Goal: Complete application form

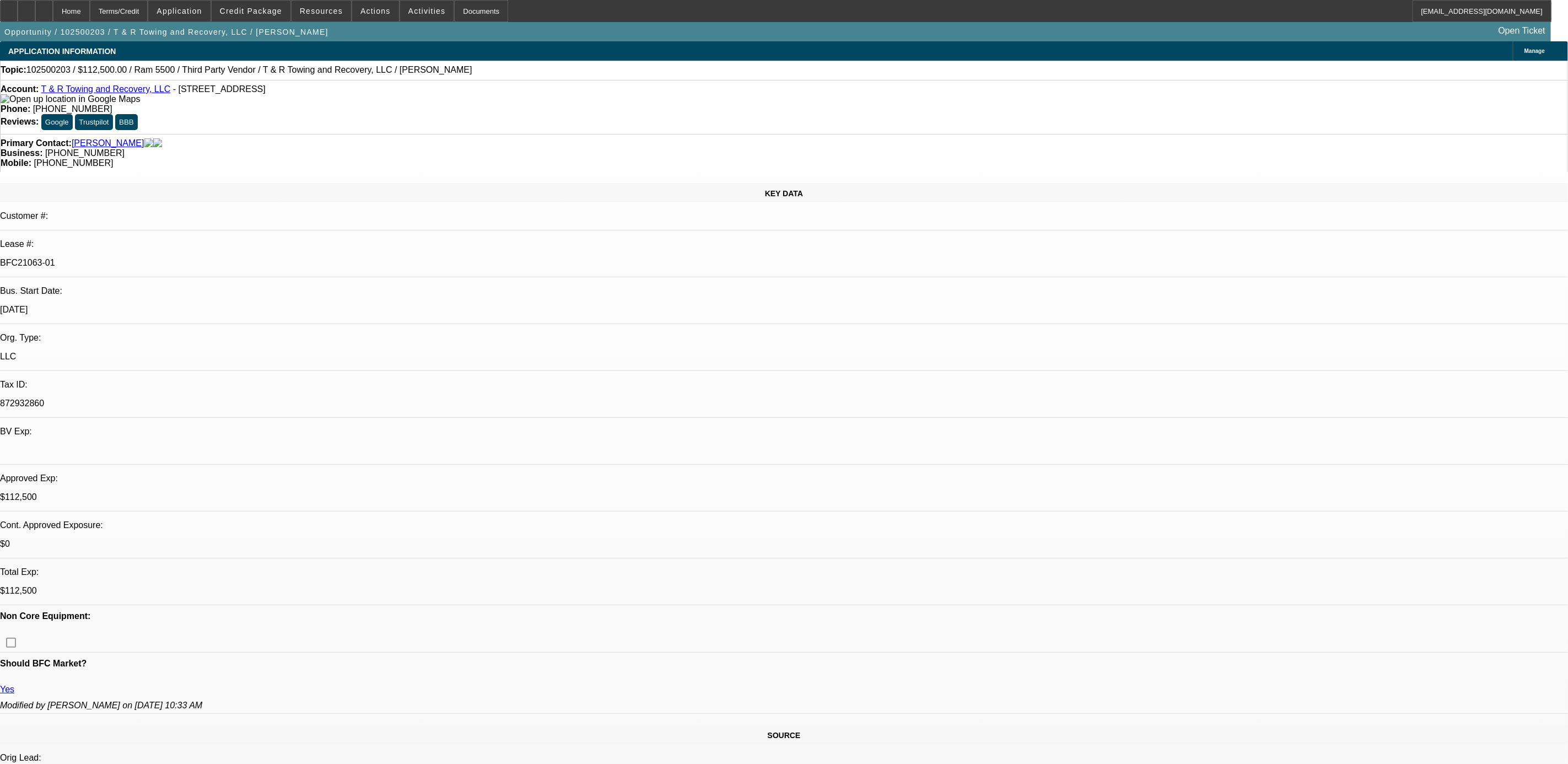
select select "0"
select select "0.1"
select select "0"
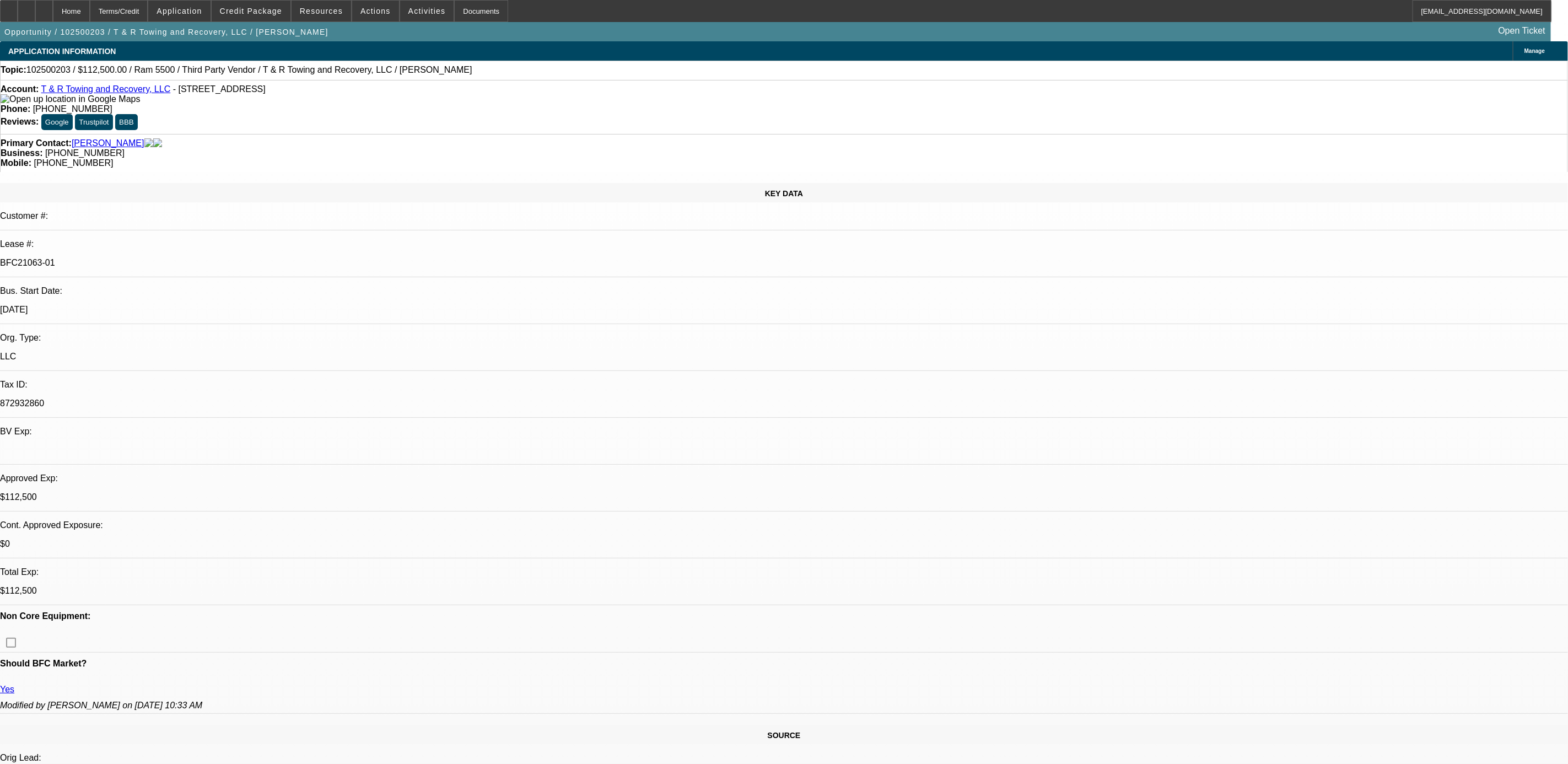
select select "0"
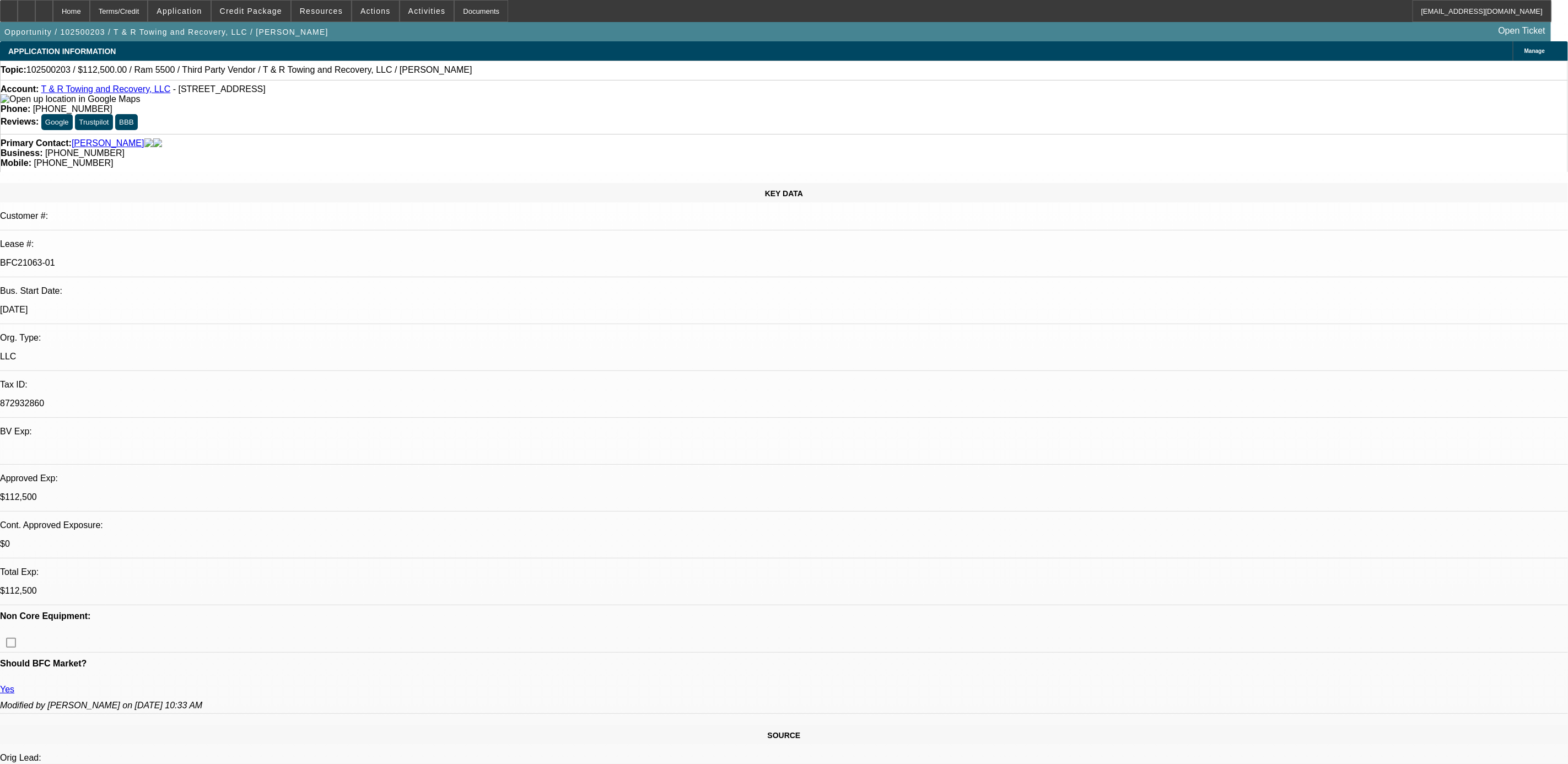
select select "0"
select select "1"
select select "3"
select select "4"
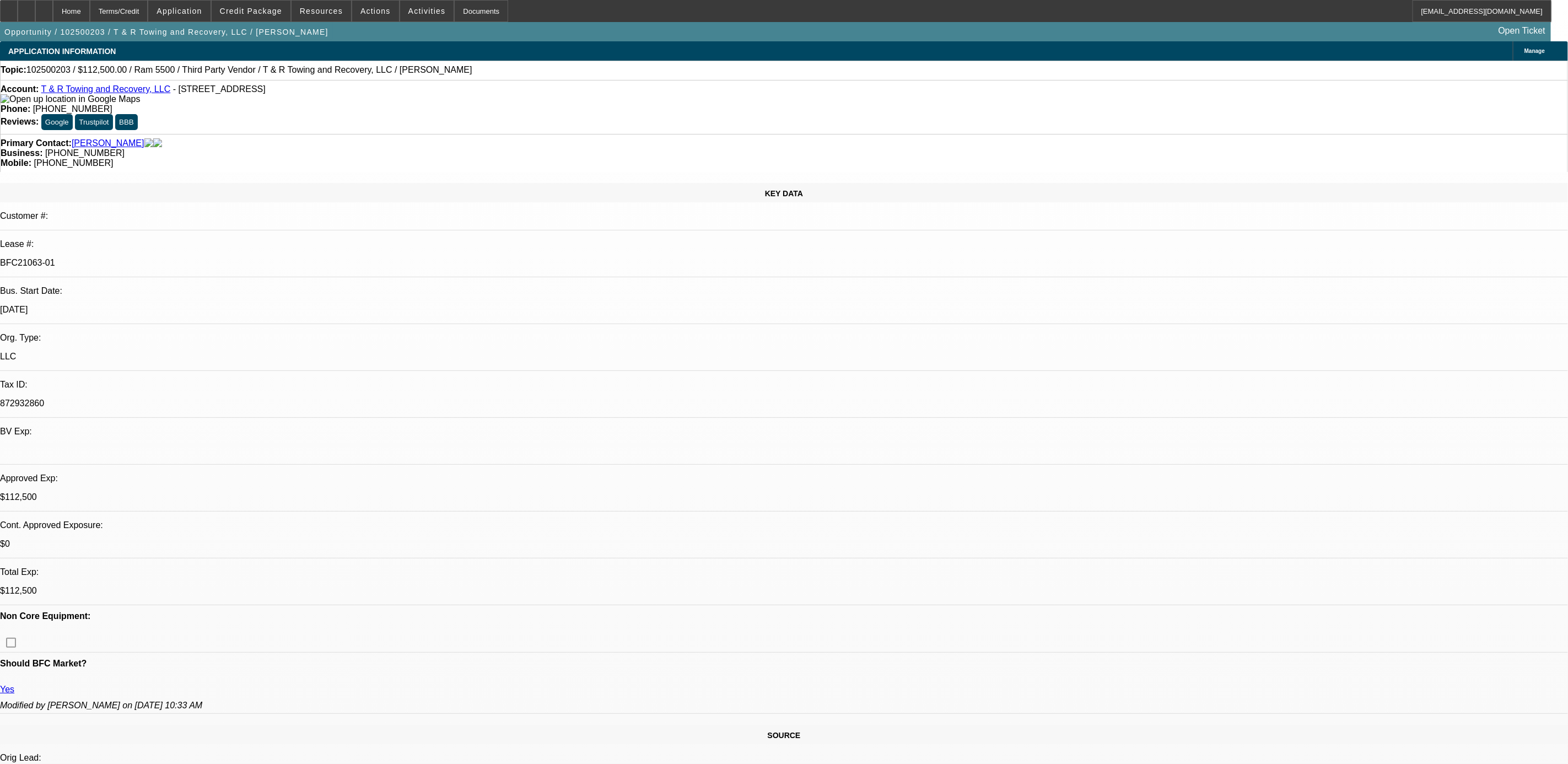
select select "1"
select select "3"
select select "6"
select select "1"
select select "3"
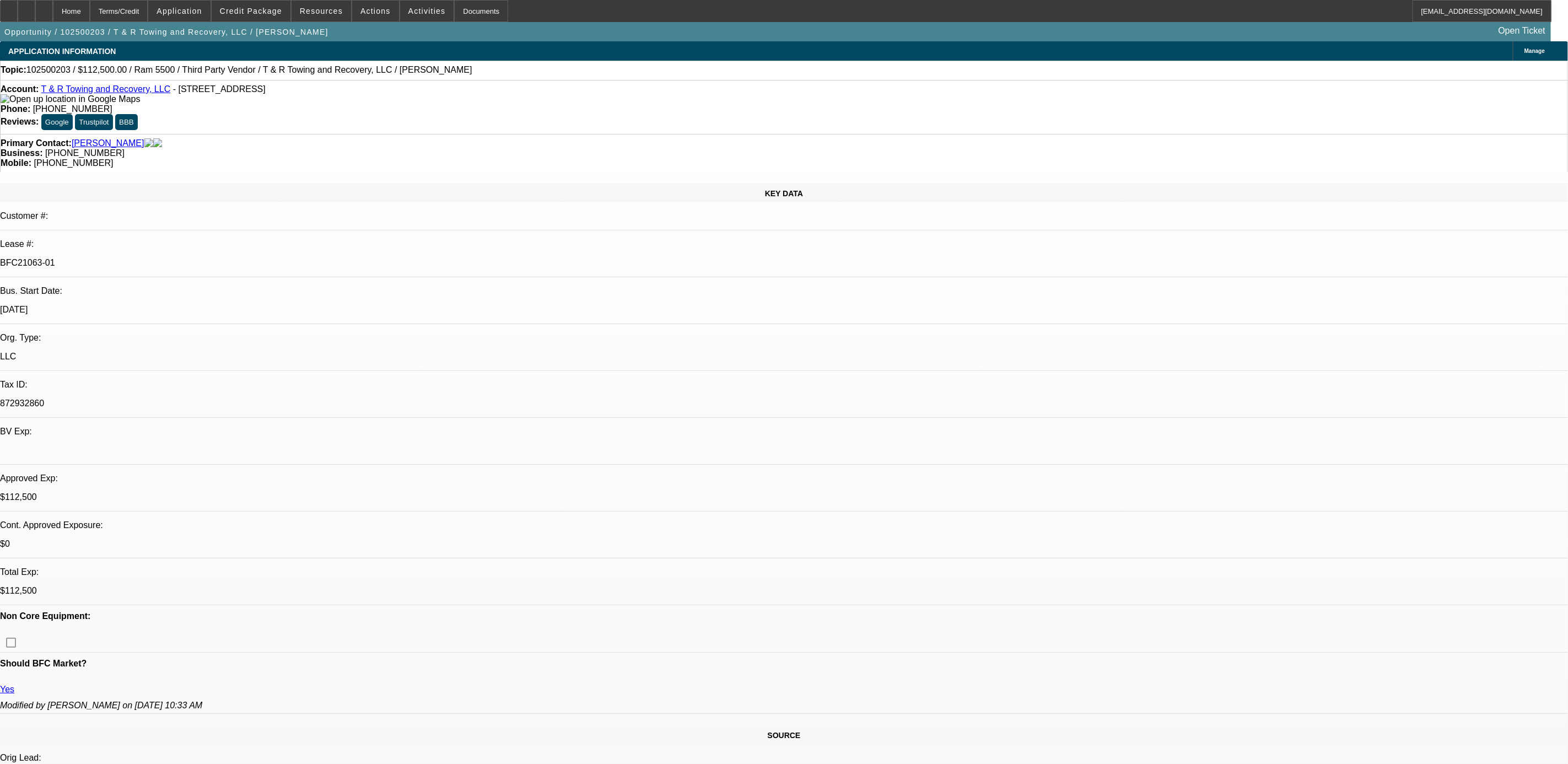
select select "6"
select select "1"
select select "3"
select select "6"
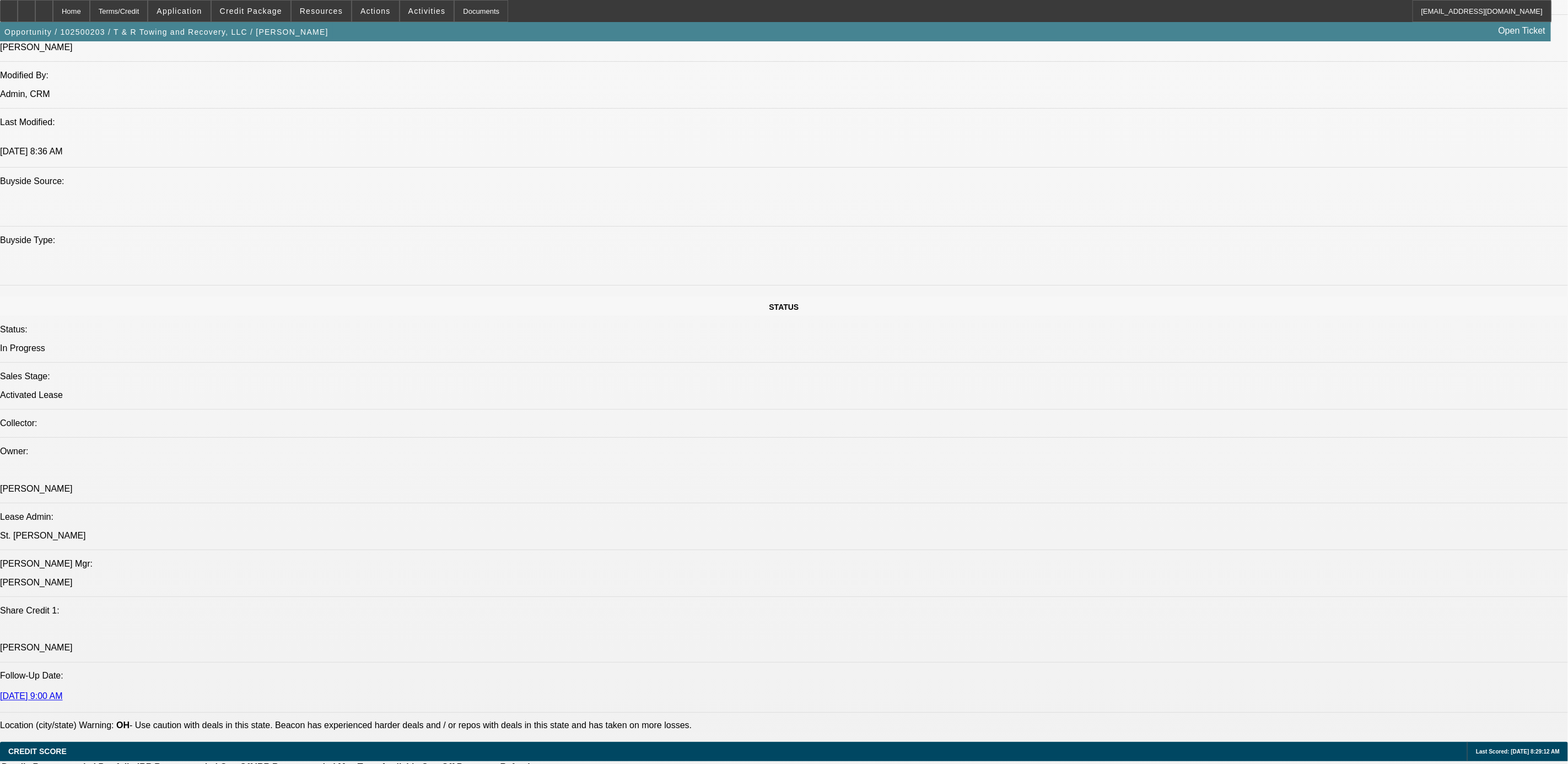
scroll to position [778, 0]
